Goal: Task Accomplishment & Management: Manage account settings

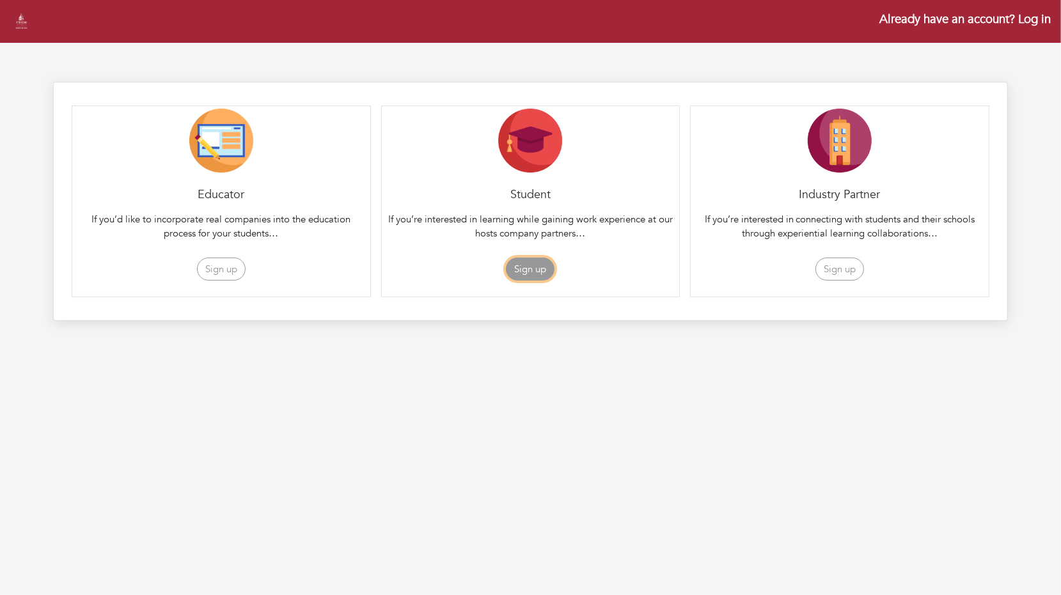
click at [524, 267] on button "Sign up" at bounding box center [530, 270] width 49 height 24
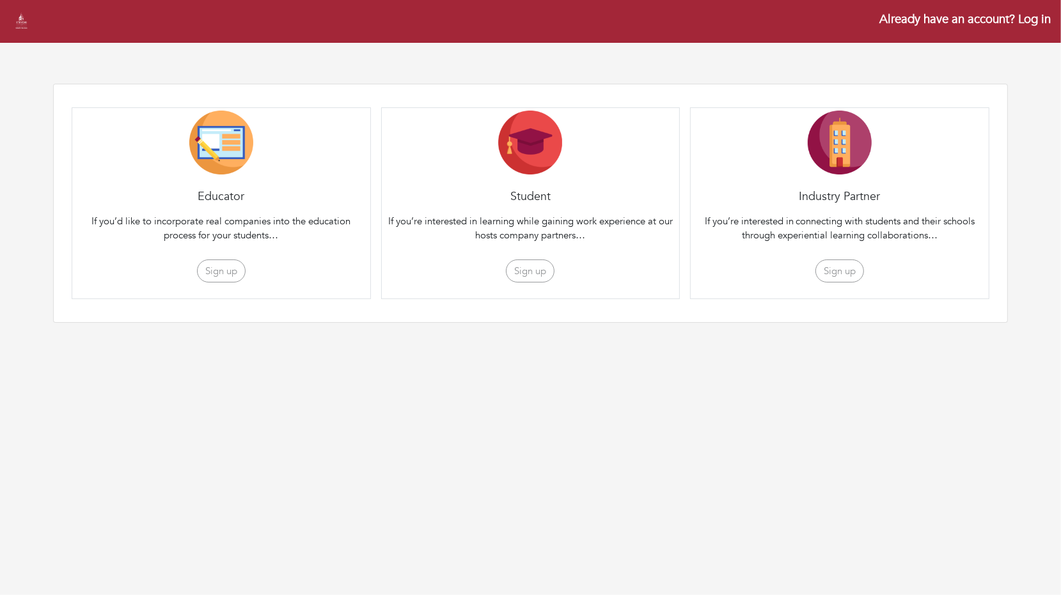
click at [1038, 16] on link "Already have an account? Log in" at bounding box center [964, 19] width 171 height 17
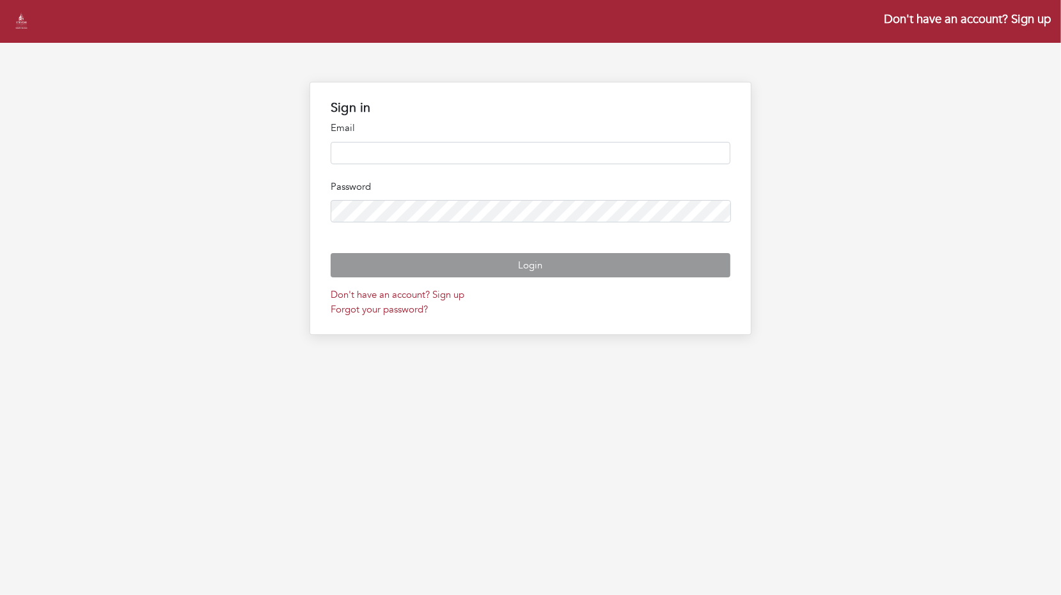
click at [469, 152] on input "email" at bounding box center [531, 153] width 400 height 22
